Goal: Transaction & Acquisition: Purchase product/service

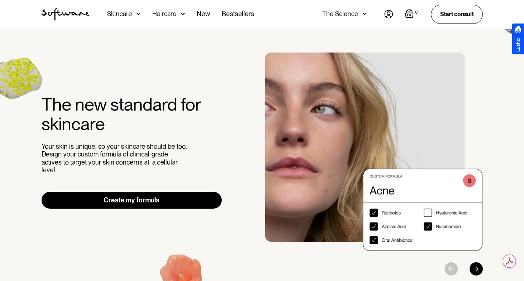
click at [129, 17] on div "Skincare" at bounding box center [119, 13] width 25 height 7
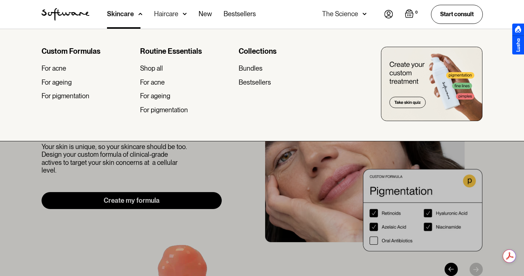
click at [116, 154] on div at bounding box center [262, 167] width 524 height 276
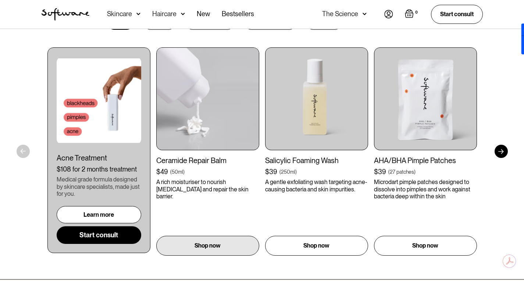
scroll to position [404, 0]
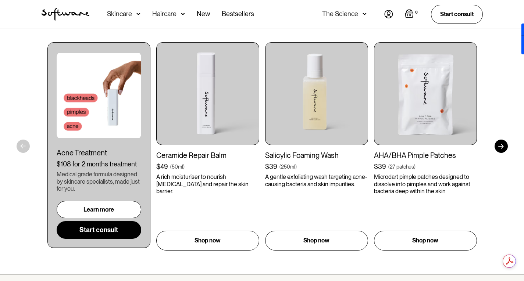
click at [495, 147] on div at bounding box center [500, 146] width 13 height 13
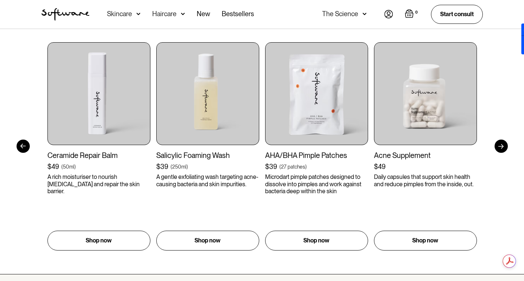
click at [496, 146] on div at bounding box center [500, 146] width 13 height 13
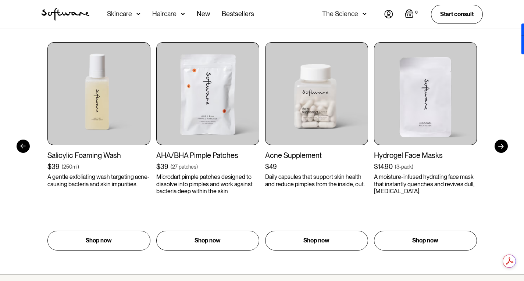
click at [496, 146] on div at bounding box center [500, 146] width 13 height 13
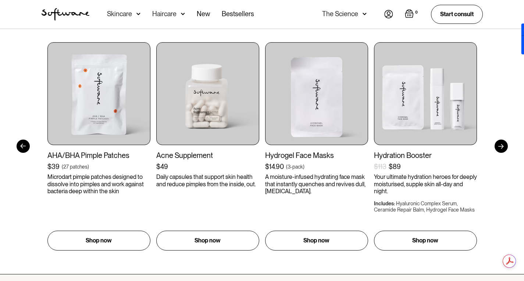
click at [496, 146] on div at bounding box center [500, 146] width 13 height 13
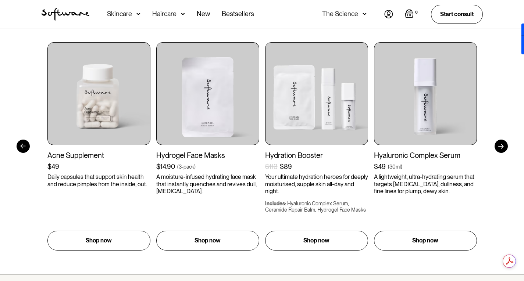
click at [496, 146] on div at bounding box center [500, 146] width 13 height 13
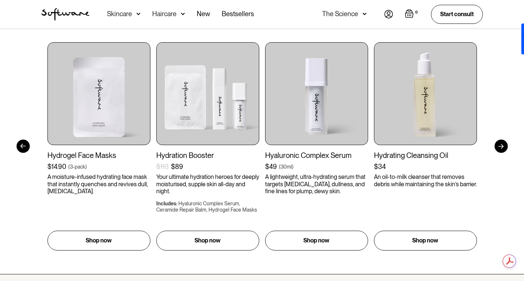
click at [496, 146] on div at bounding box center [500, 146] width 13 height 13
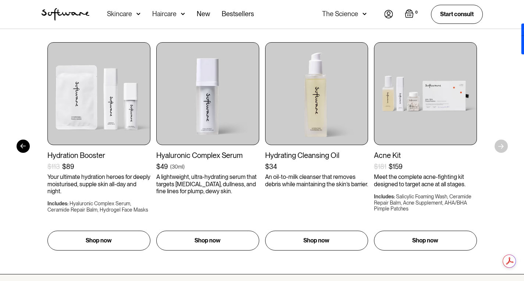
click at [497, 144] on div "Get to your goals, faster. I’d like to browse for Acne Ageing Pigmentation Ever…" at bounding box center [262, 114] width 524 height 320
click at [500, 145] on div "Get to your goals, faster. I’d like to browse for Acne Ageing Pigmentation Ever…" at bounding box center [262, 114] width 524 height 320
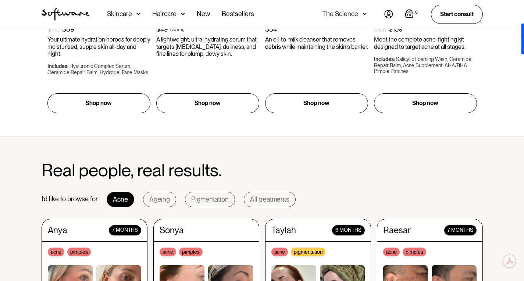
scroll to position [478, 0]
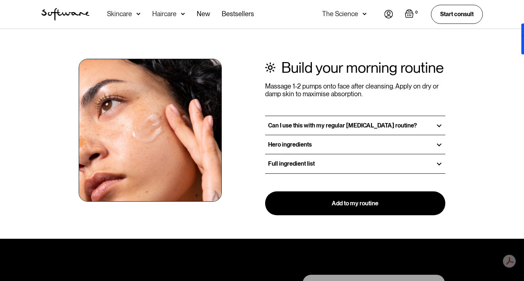
scroll to position [845, 0]
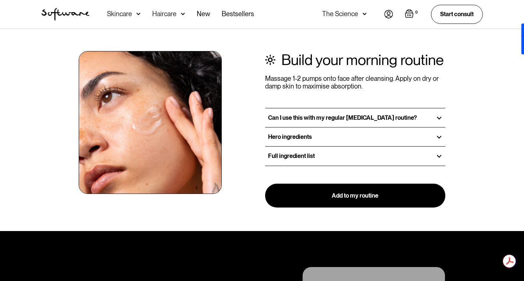
click at [410, 108] on div "Can I use this with my regular skin care routine?" at bounding box center [355, 117] width 180 height 19
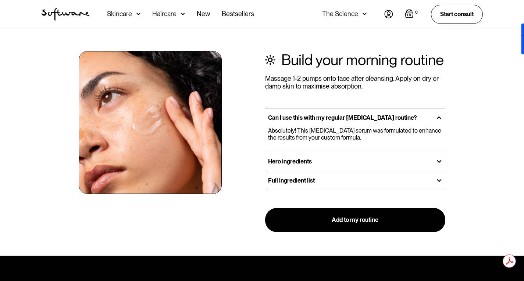
click at [329, 152] on div "Hero ingredients" at bounding box center [355, 161] width 180 height 19
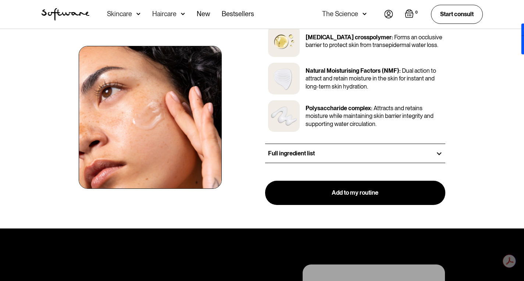
scroll to position [1102, 0]
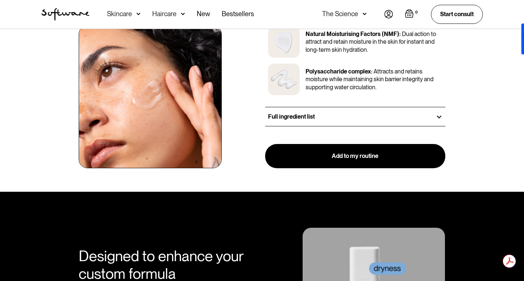
click at [413, 107] on div "Full ingredient list" at bounding box center [355, 116] width 180 height 19
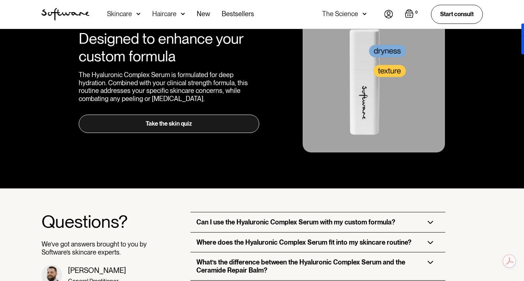
scroll to position [1506, 0]
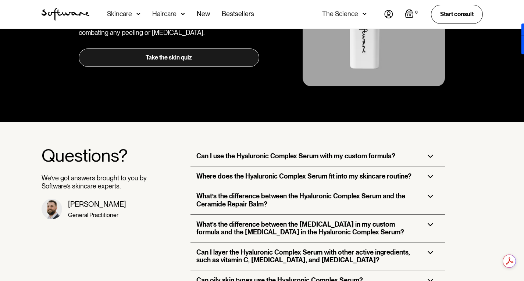
click at [427, 146] on div "Can I use the Hyaluronic Complex Serum with my custom formula?" at bounding box center [317, 156] width 255 height 20
